Goal: Communication & Community: Answer question/provide support

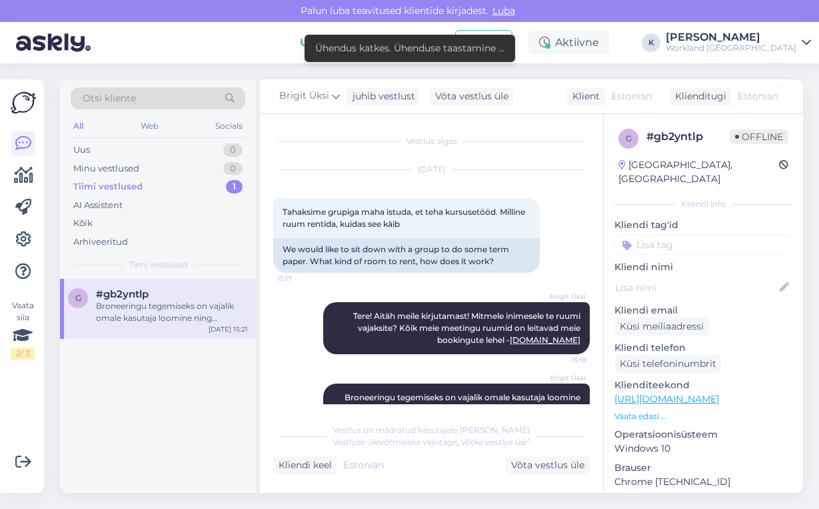
click at [145, 187] on div "Tiimi vestlused 1" at bounding box center [158, 186] width 175 height 19
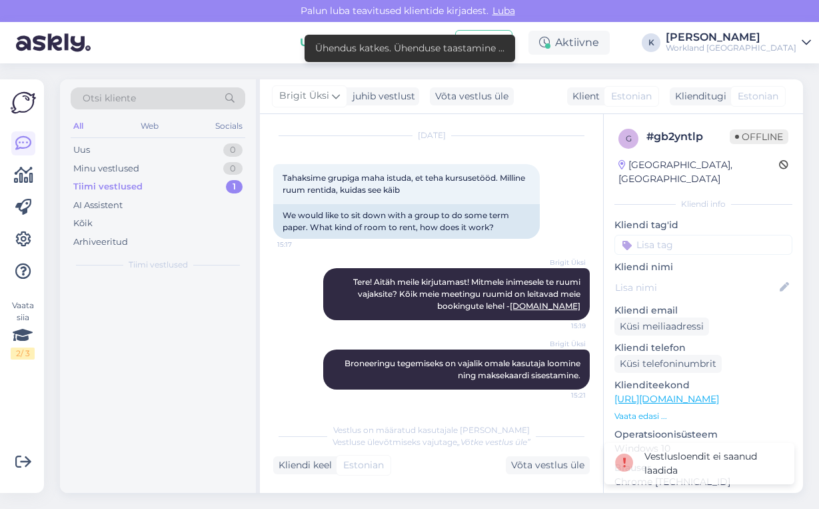
scroll to position [34, 0]
click at [153, 147] on div "Uus 0" at bounding box center [158, 150] width 175 height 19
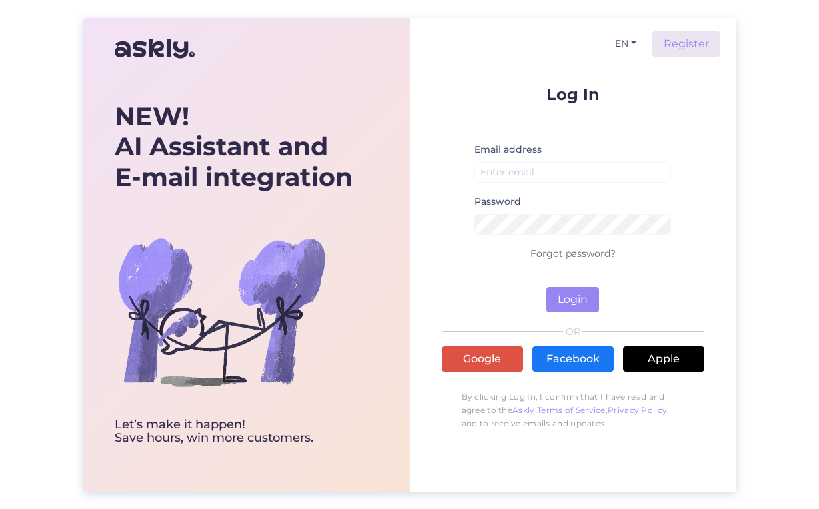
click at [681, 189] on form "Log In Email address Password Forgot password? Login" at bounding box center [573, 199] width 263 height 226
click at [569, 173] on input "email" at bounding box center [573, 172] width 197 height 21
type input "[PERSON_NAME][EMAIL_ADDRESS][DOMAIN_NAME]"
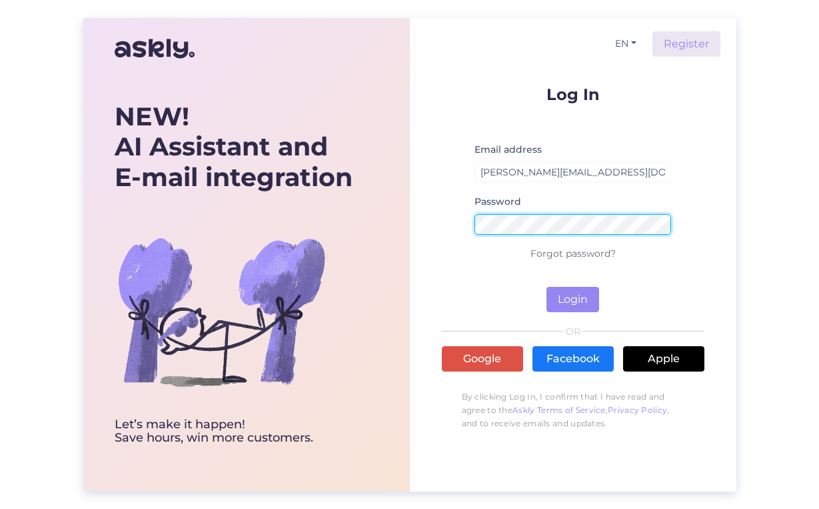
click at [573, 299] on button "Login" at bounding box center [573, 299] width 53 height 25
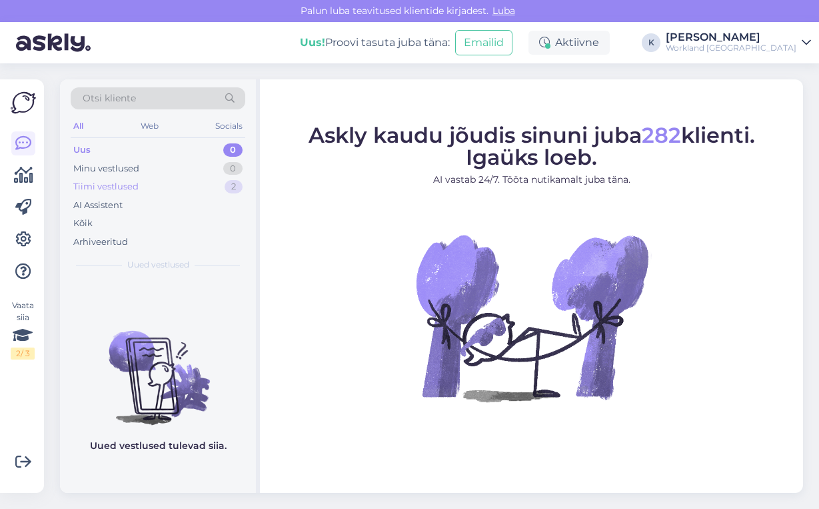
click at [121, 181] on div "Tiimi vestlused" at bounding box center [105, 186] width 65 height 13
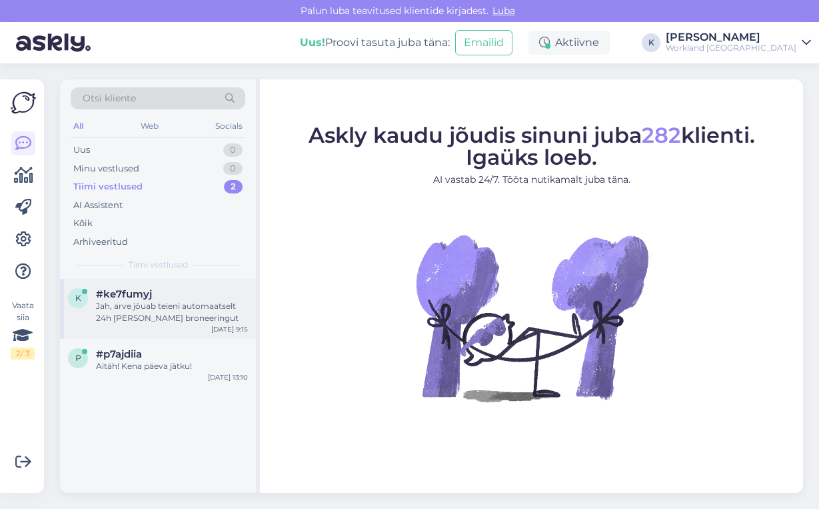
click at [131, 305] on div "Jah, arve jõuab teieni automaatselt 24h [PERSON_NAME] broneeringut" at bounding box center [172, 312] width 152 height 24
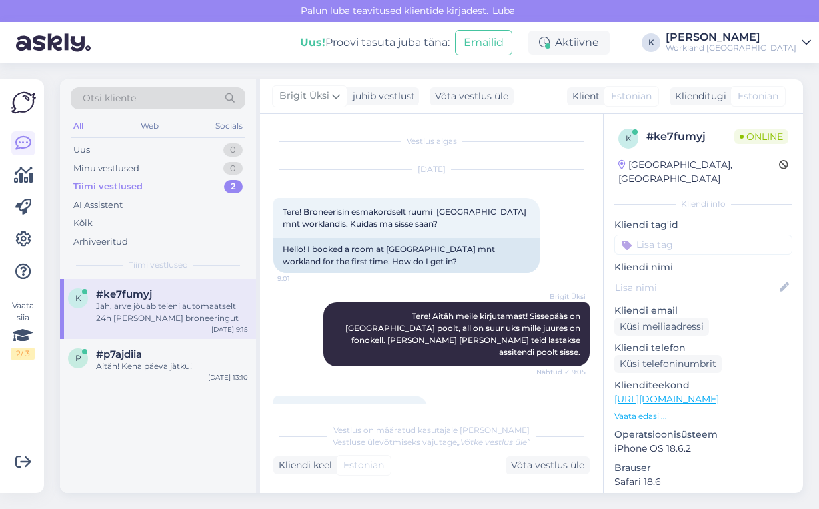
scroll to position [79, 0]
